Goal: Navigation & Orientation: Find specific page/section

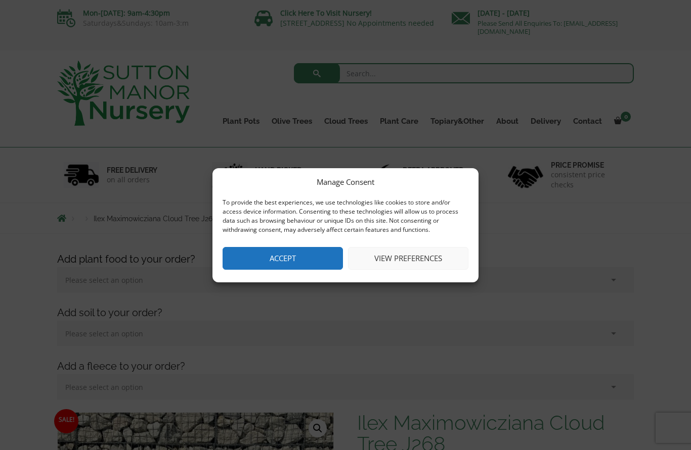
click at [263, 262] on button "Accept" at bounding box center [282, 258] width 120 height 23
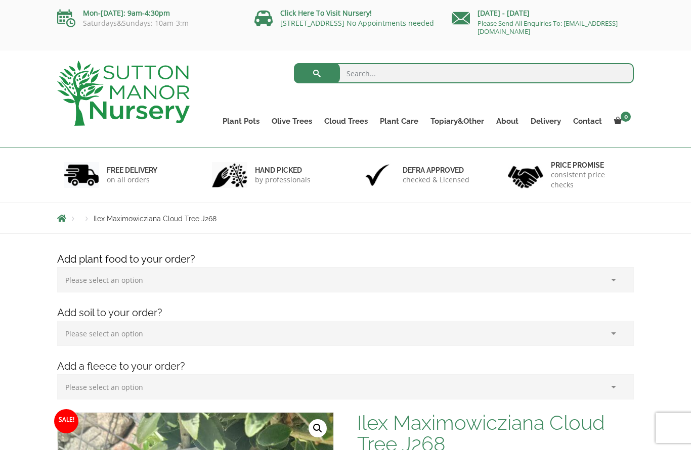
click at [0, 0] on link "Ligustrum Pom Poms" at bounding box center [0, 0] width 0 height 0
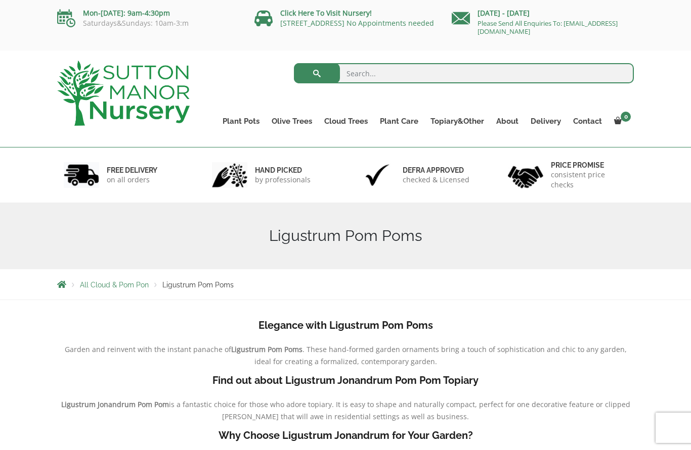
click at [0, 0] on link "Castlewellan" at bounding box center [0, 0] width 0 height 0
